Goal: Information Seeking & Learning: Learn about a topic

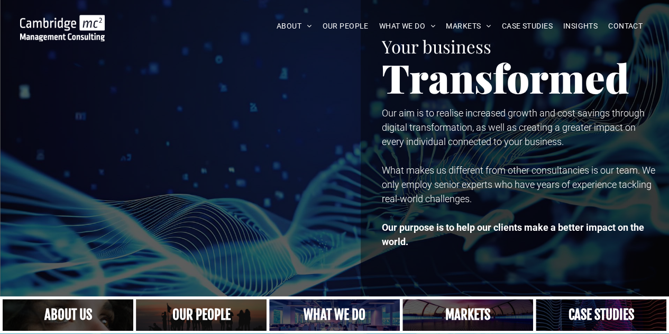
scroll to position [53, 0]
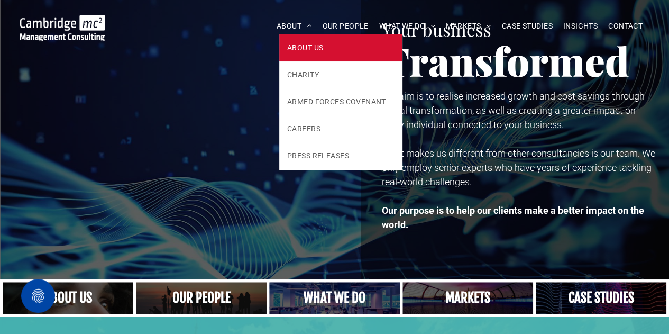
click at [303, 42] on span "ABOUT US" at bounding box center [305, 47] width 36 height 11
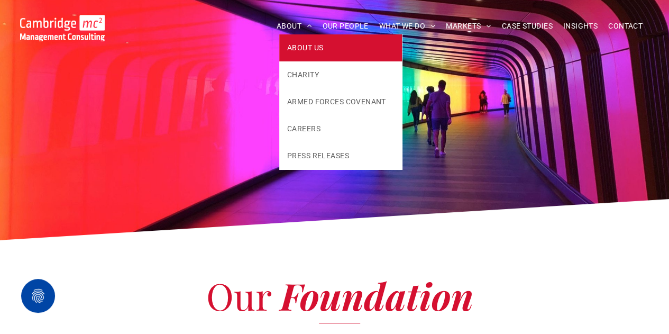
click at [307, 52] on span "ABOUT US" at bounding box center [305, 47] width 36 height 11
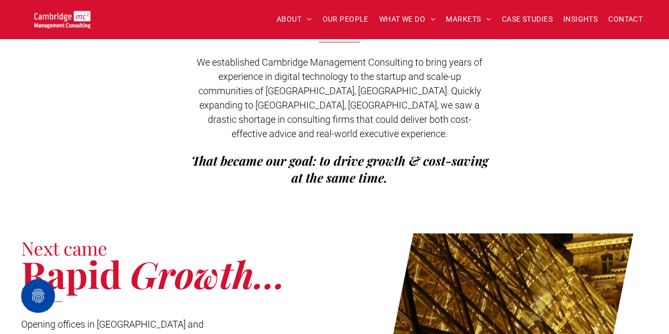
scroll to position [264, 0]
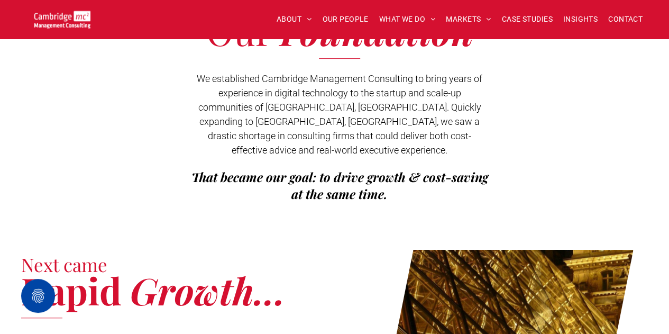
click at [387, 77] on span "We established Cambridge Management Consulting to bring years of experience in …" at bounding box center [340, 114] width 286 height 83
copy span "Consulting"
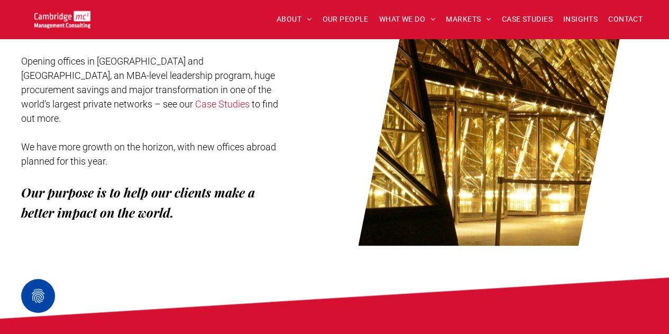
scroll to position [582, 0]
